Goal: Task Accomplishment & Management: Manage account settings

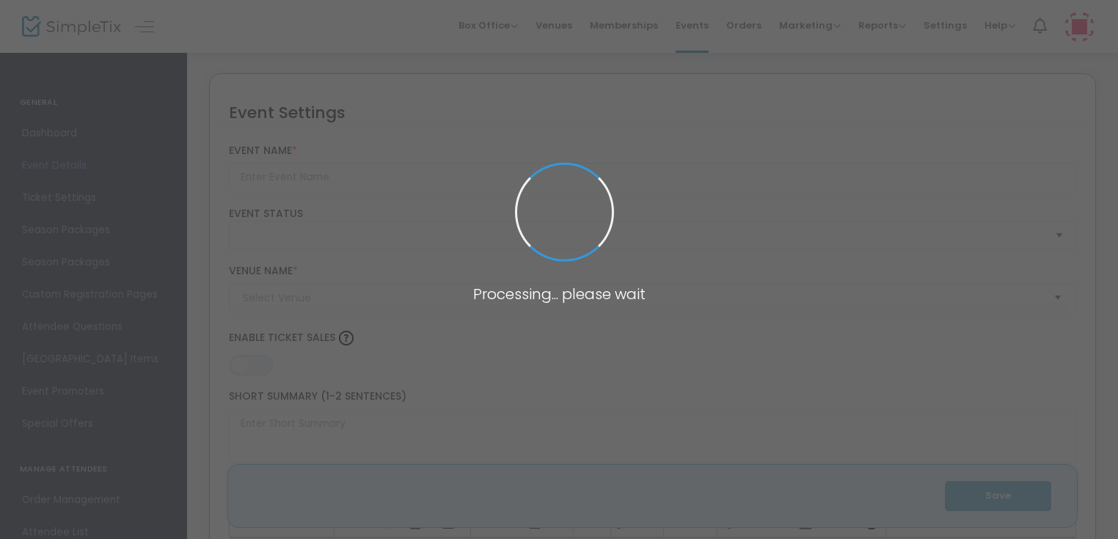
type input "[PERSON_NAME] Ami - High Holy Day TBA Relative Tickets 2025"
type textarea "Wednesday, October 2nd, 20247:30 pm - Erev Rosh Hashanah Service - in the main …"
type input "Register Now"
type input "Temple Beth Ami"
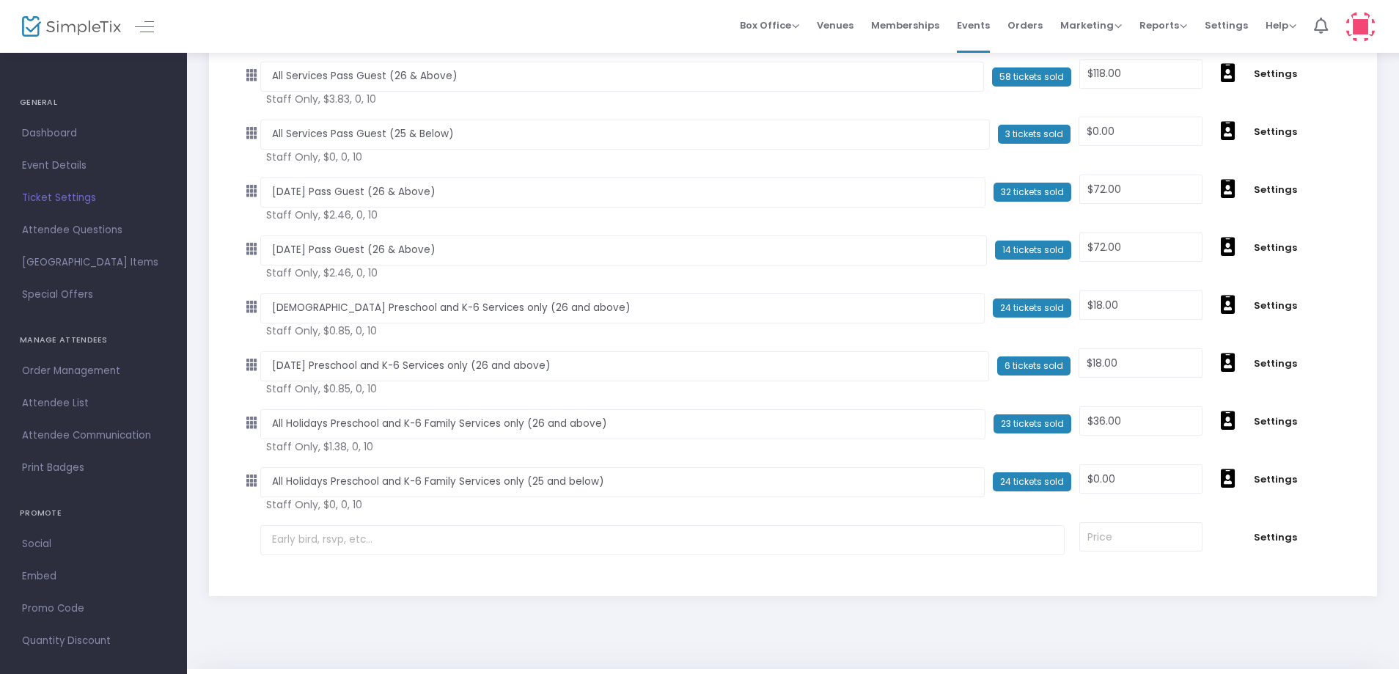
scroll to position [156, 0]
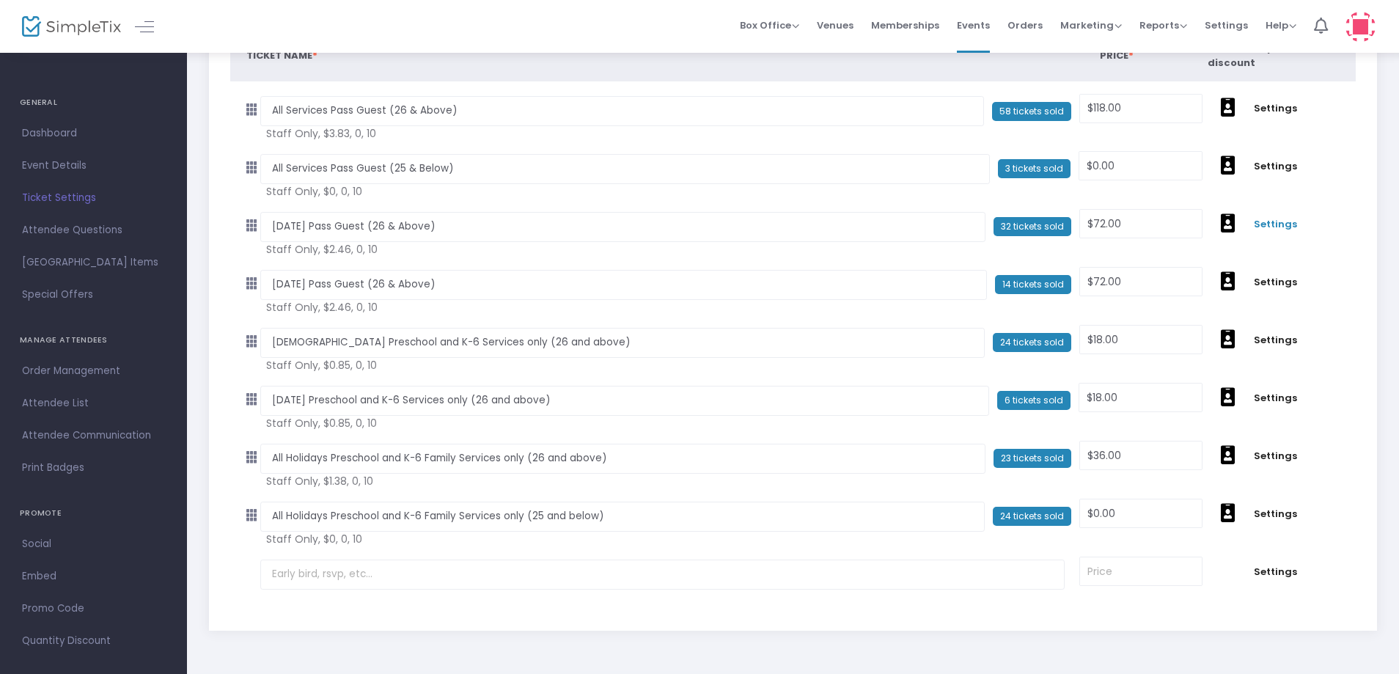
click at [1265, 225] on span "Settings" at bounding box center [1275, 224] width 43 height 15
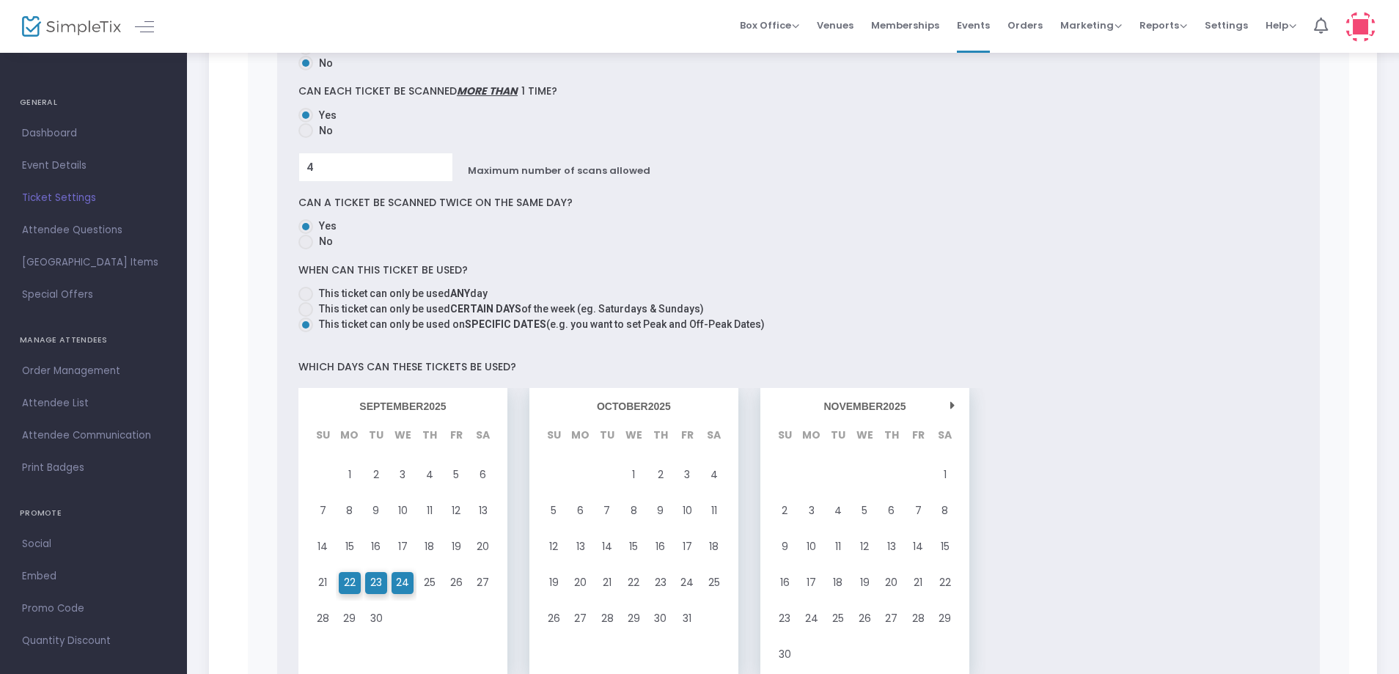
scroll to position [1183, 0]
